Goal: Information Seeking & Learning: Learn about a topic

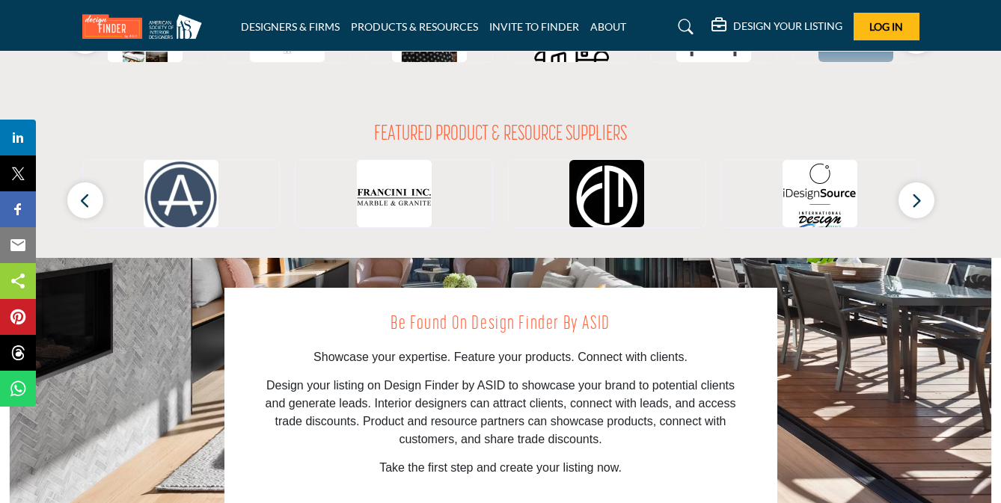
scroll to position [1513, 0]
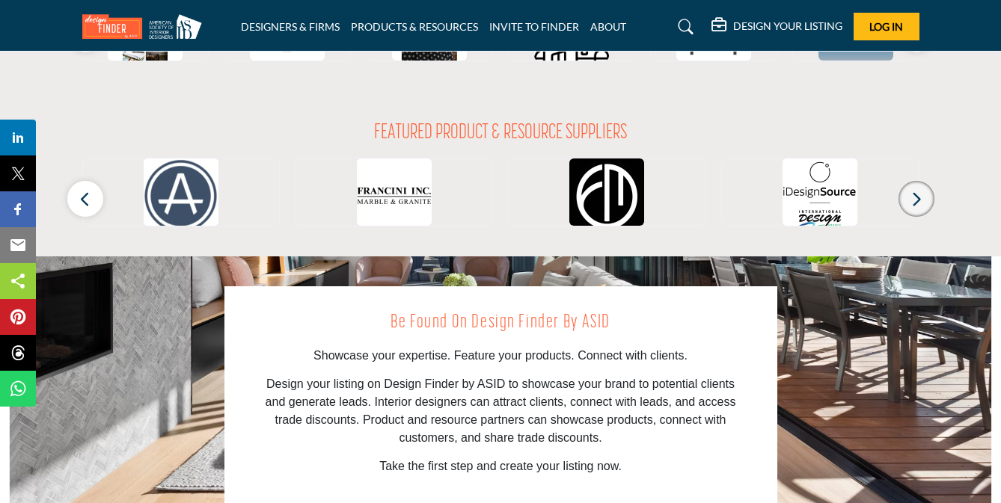
click at [919, 212] on button "button" at bounding box center [916, 199] width 36 height 36
click at [918, 203] on icon "button" at bounding box center [916, 199] width 12 height 19
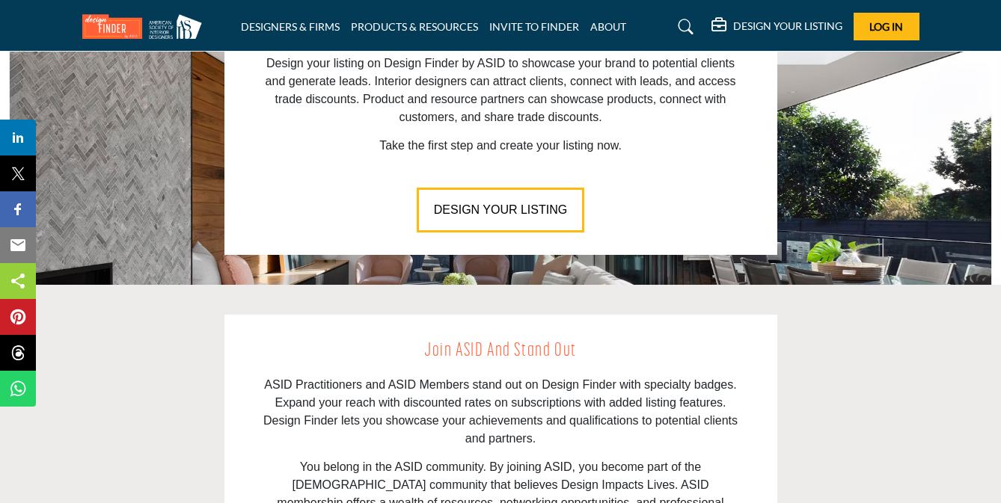
scroll to position [1657, 0]
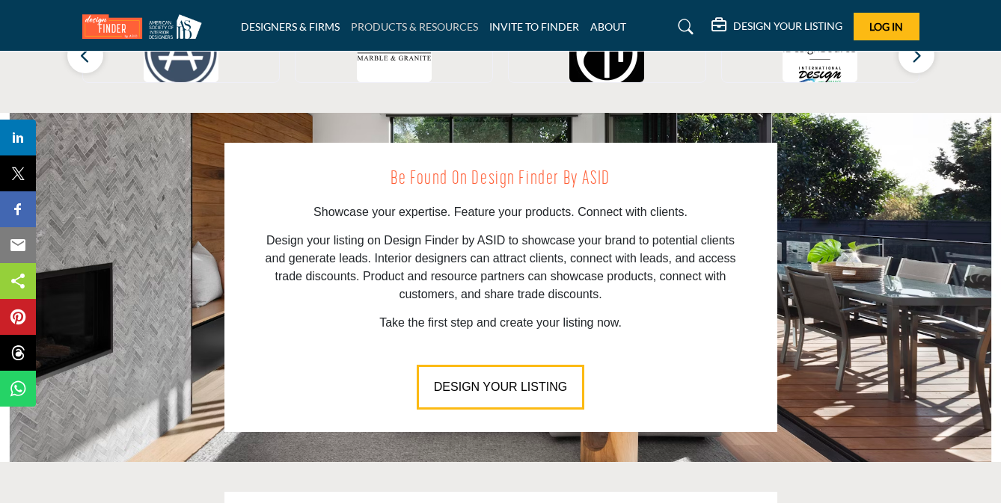
click at [391, 23] on link "PRODUCTS & RESOURCES" at bounding box center [414, 26] width 127 height 13
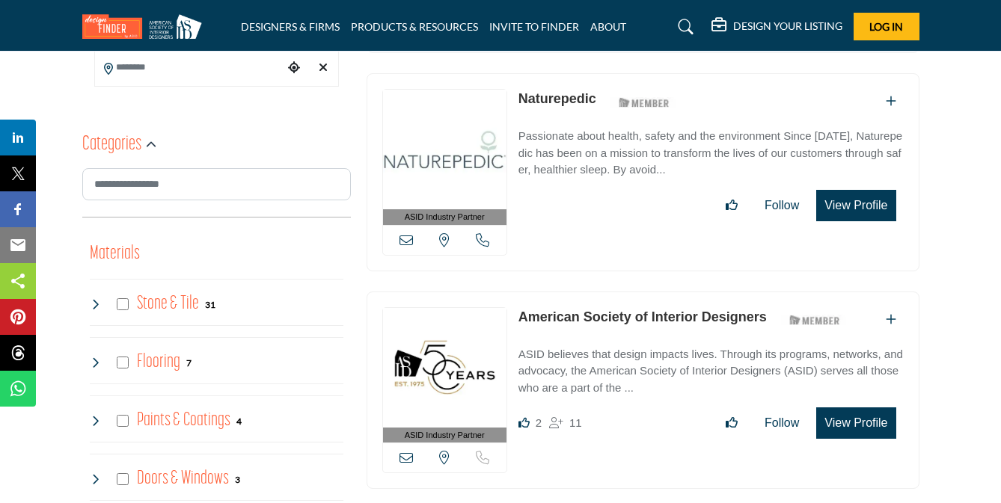
scroll to position [560, 0]
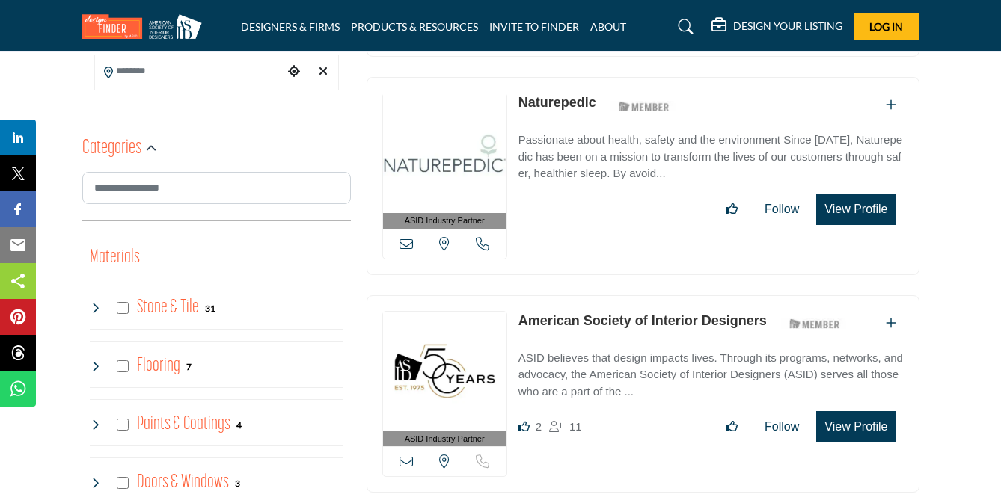
click at [566, 102] on link "Naturepedic" at bounding box center [557, 102] width 78 height 15
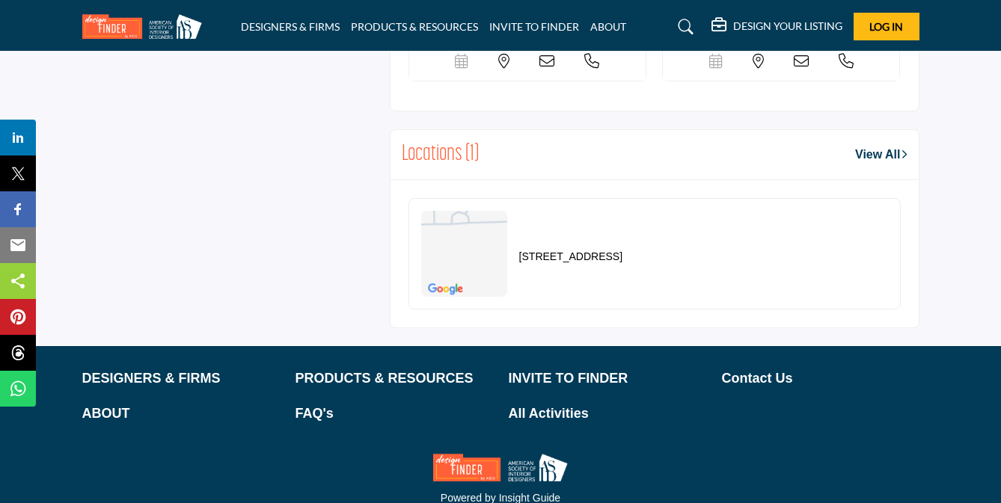
scroll to position [1457, 0]
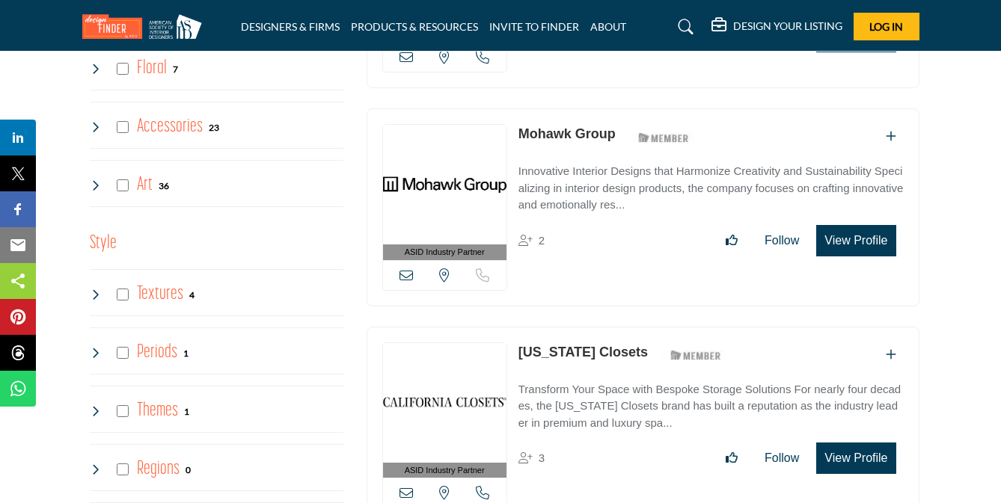
scroll to position [1893, 0]
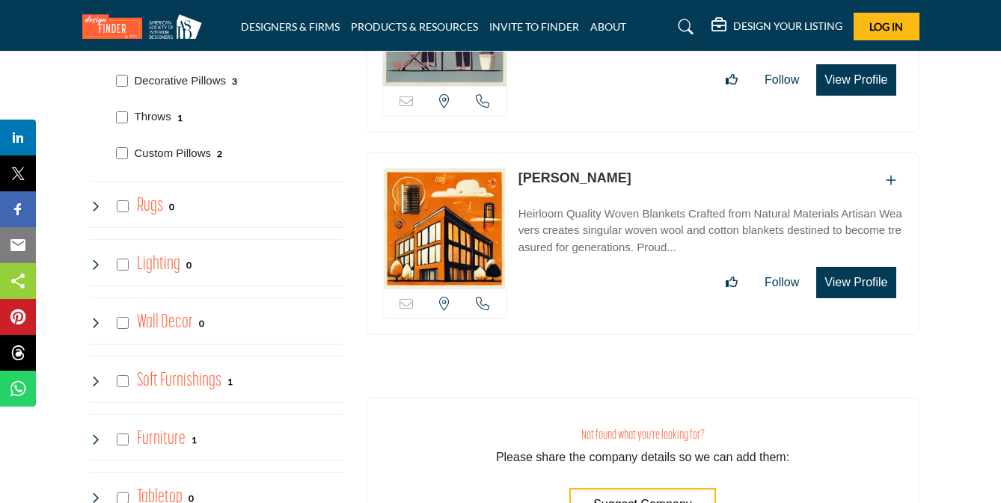
scroll to position [1911, 0]
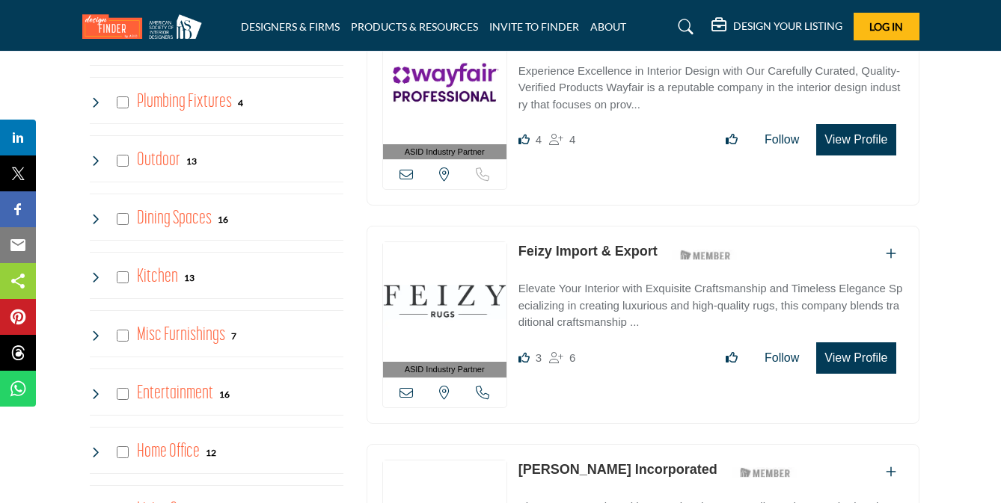
scroll to position [1302, 0]
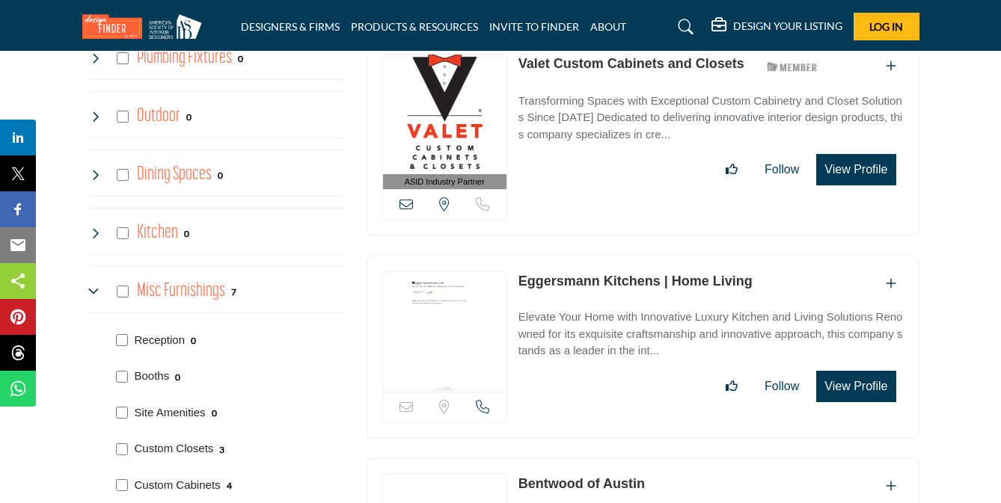
scroll to position [1427, 0]
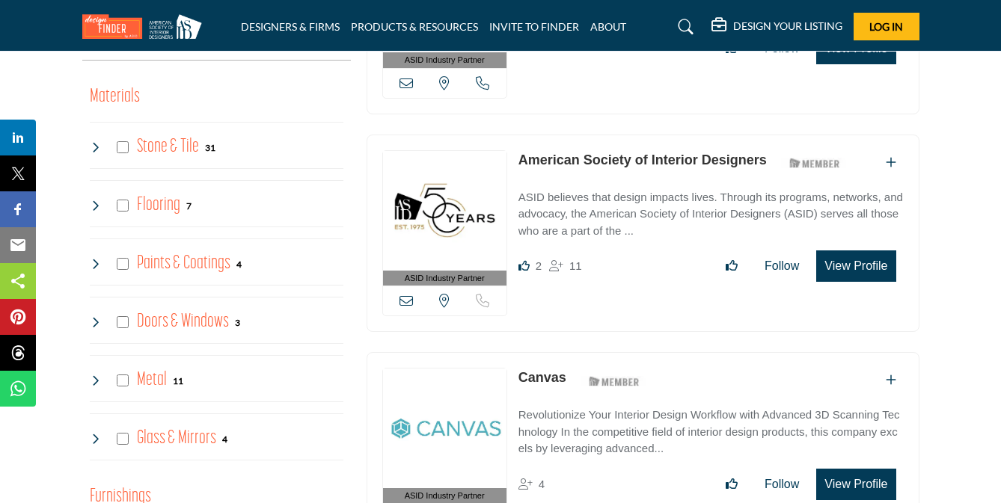
scroll to position [694, 0]
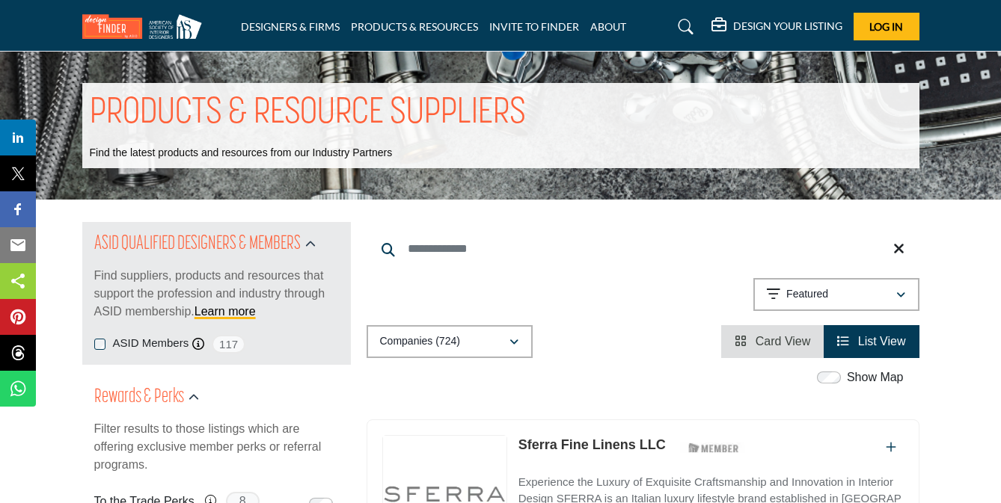
click at [423, 251] on input "Search Keyword" at bounding box center [643, 249] width 553 height 36
type input "*"
type input "*******"
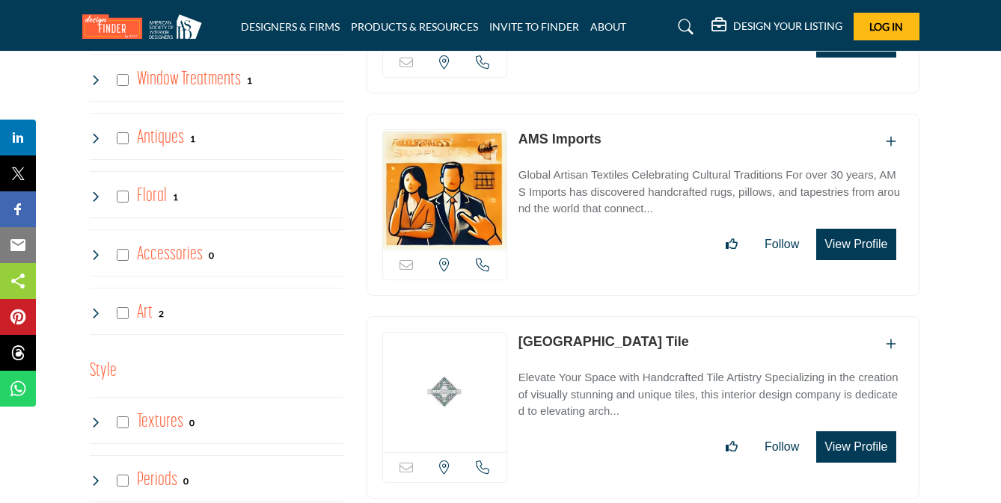
scroll to position [2202, 0]
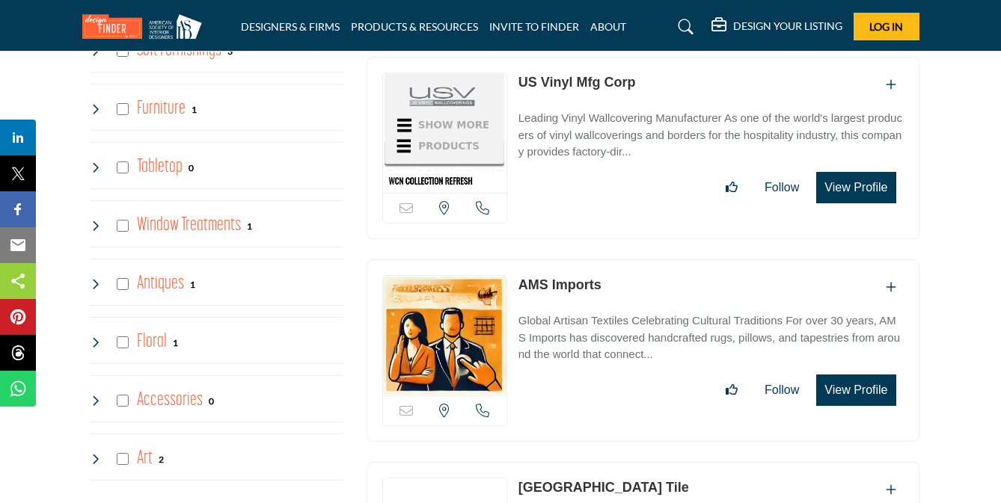
click at [547, 278] on link "AMS Imports" at bounding box center [559, 285] width 83 height 15
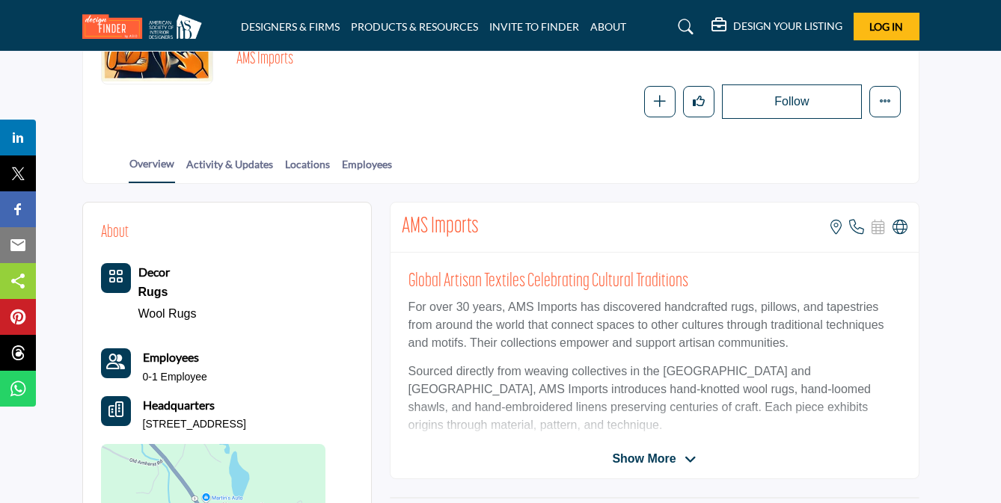
scroll to position [229, 0]
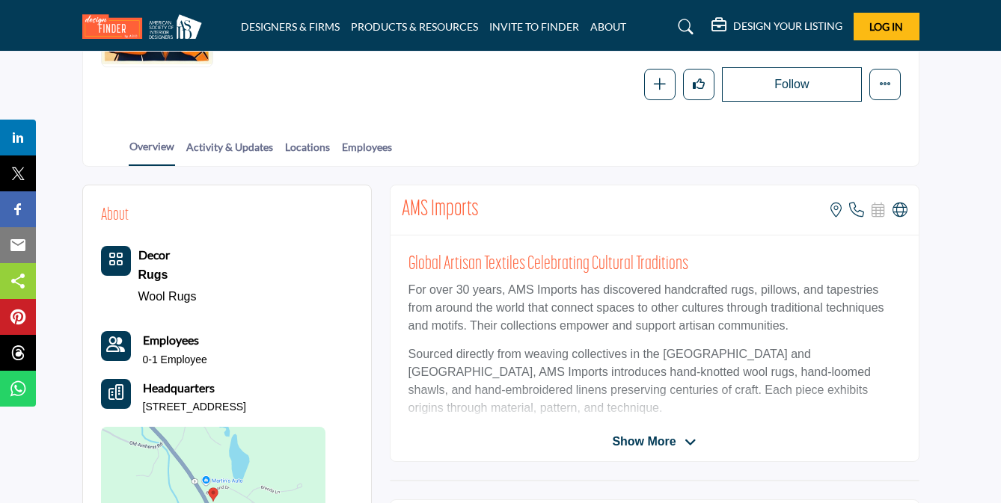
click at [637, 441] on span "Show More" at bounding box center [644, 442] width 64 height 18
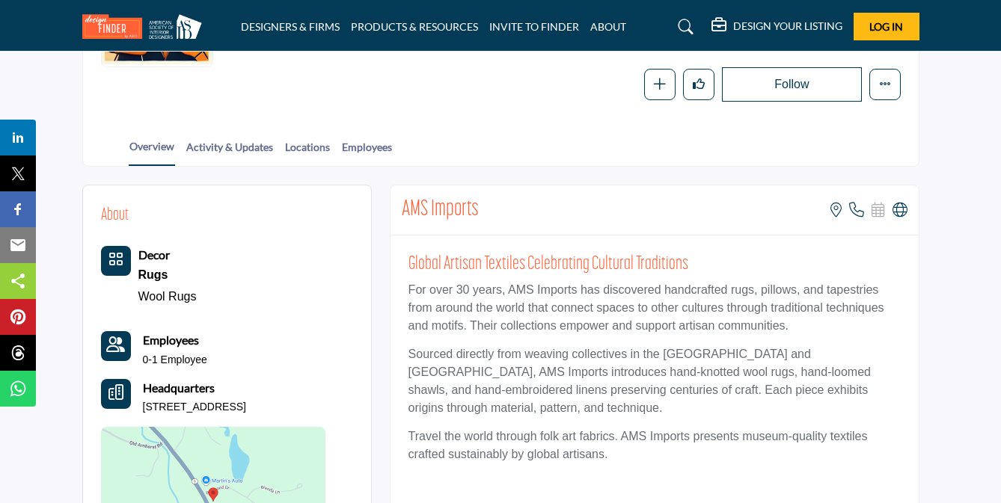
scroll to position [429, 0]
